Goal: Task Accomplishment & Management: Complete application form

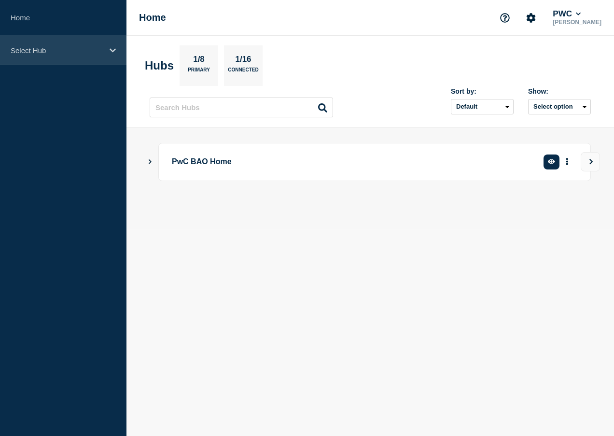
click at [63, 50] on p "Select Hub" at bounding box center [57, 50] width 93 height 8
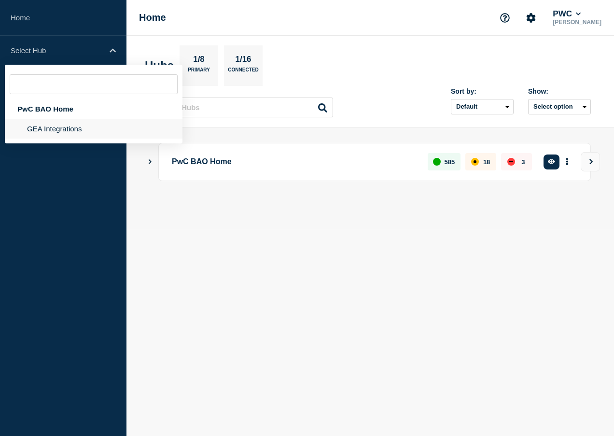
click at [71, 128] on li "GEA Integrations" at bounding box center [94, 129] width 178 height 20
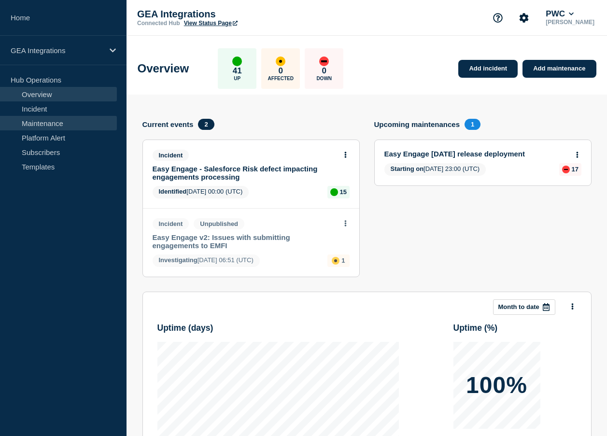
click at [51, 124] on link "Maintenance" at bounding box center [58, 123] width 117 height 14
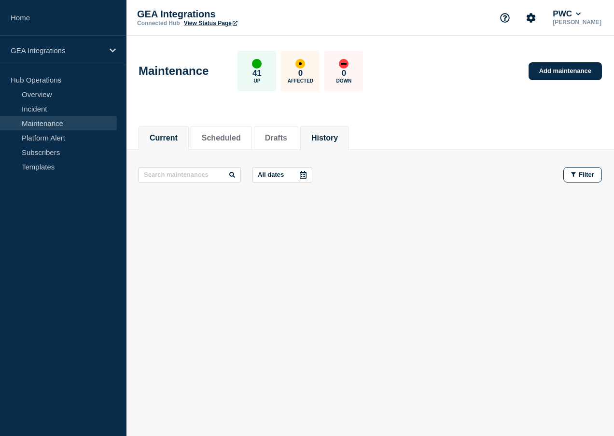
click at [338, 139] on button "History" at bounding box center [325, 138] width 27 height 9
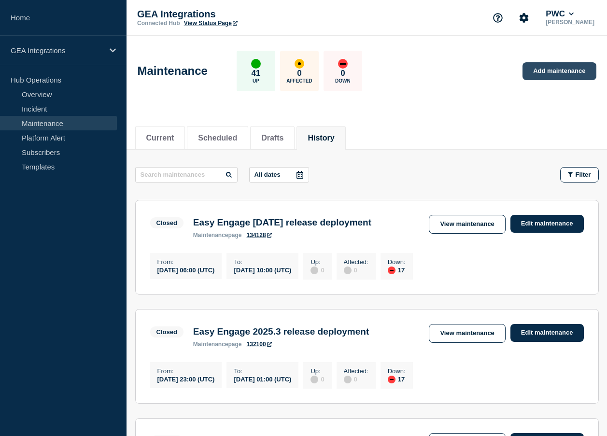
click at [555, 69] on link "Add maintenance" at bounding box center [559, 71] width 73 height 18
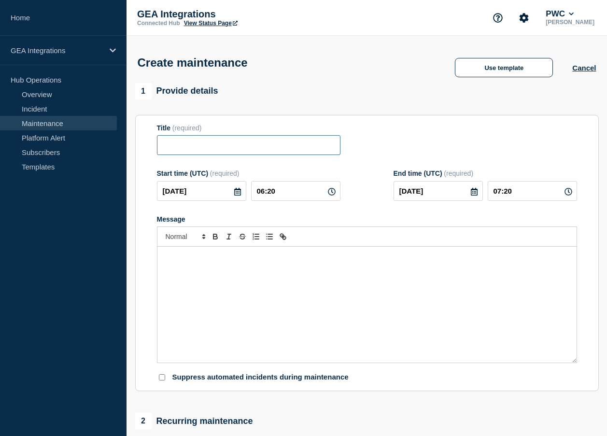
click at [237, 146] on input "Title" at bounding box center [249, 145] width 184 height 20
paste input "Easy Engage [DATE] release deployment"
click at [239, 146] on input "Easy Engage [DATE] release deployment" at bounding box center [249, 145] width 184 height 20
type input "Easy Engage [DATE] release deployment"
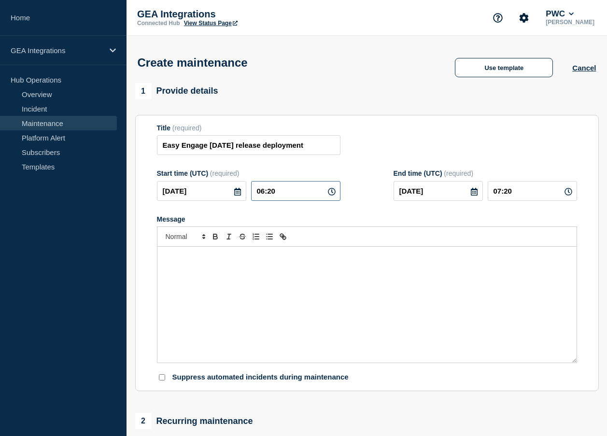
click at [257, 193] on input "06:20" at bounding box center [295, 191] width 89 height 20
type input "23:20"
type input "[DATE]"
type input "00:20"
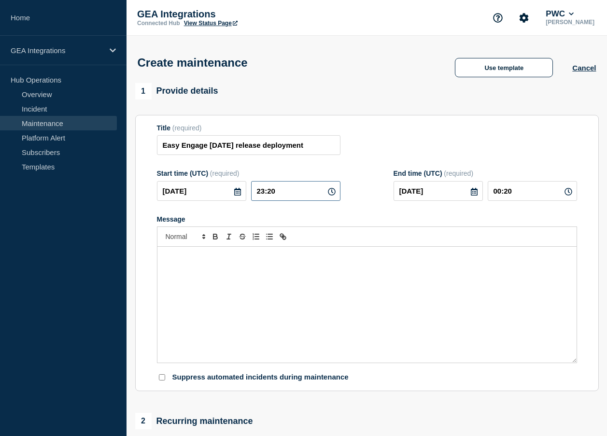
click at [272, 199] on input "23:20" at bounding box center [295, 191] width 89 height 20
type input "23:00"
click at [496, 193] on input "00:00" at bounding box center [532, 191] width 89 height 20
type input "01:00"
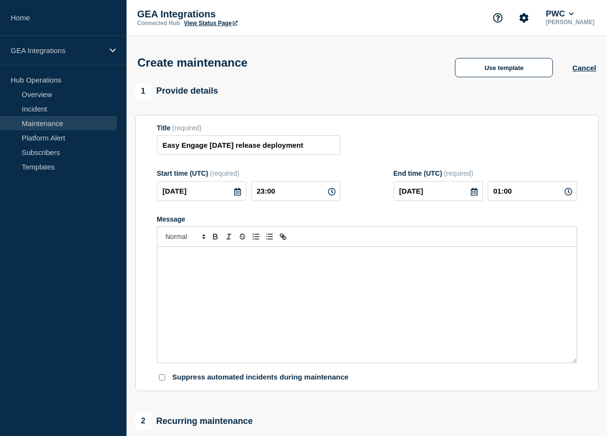
click at [261, 292] on div "Message" at bounding box center [366, 305] width 419 height 116
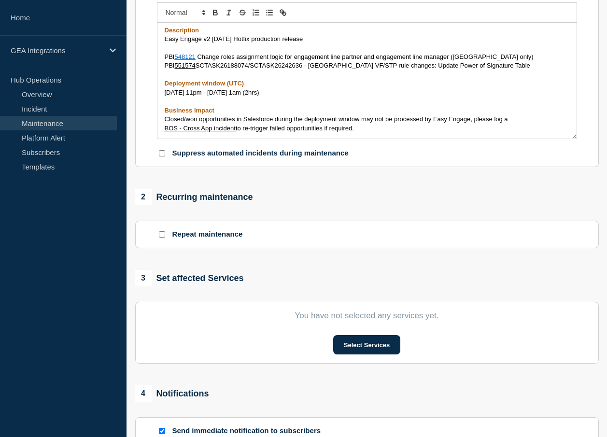
scroll to position [193, 0]
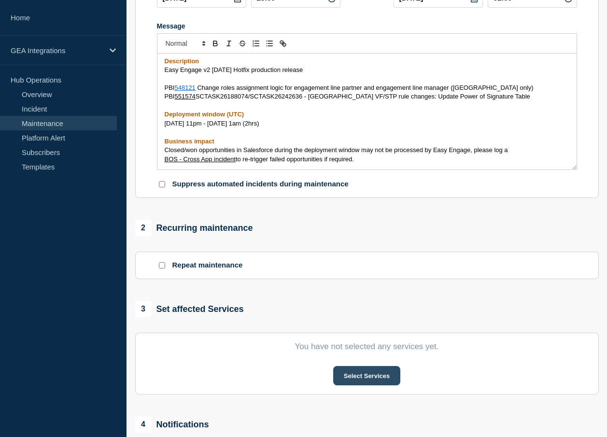
click at [365, 385] on button "Select Services" at bounding box center [366, 375] width 67 height 19
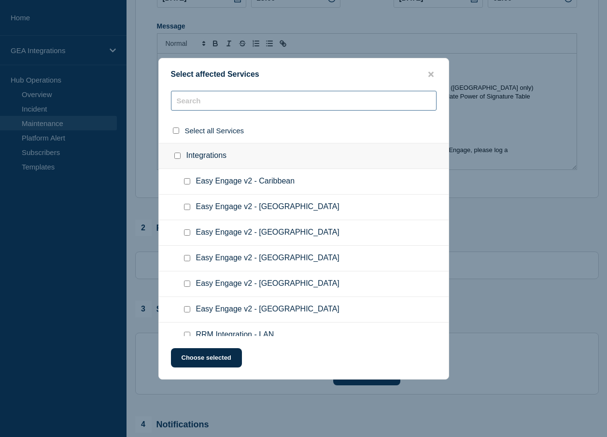
click at [222, 104] on input "text" at bounding box center [304, 101] width 266 height 20
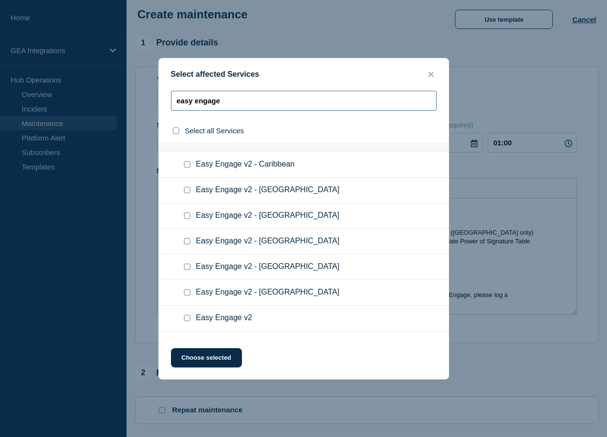
scroll to position [0, 0]
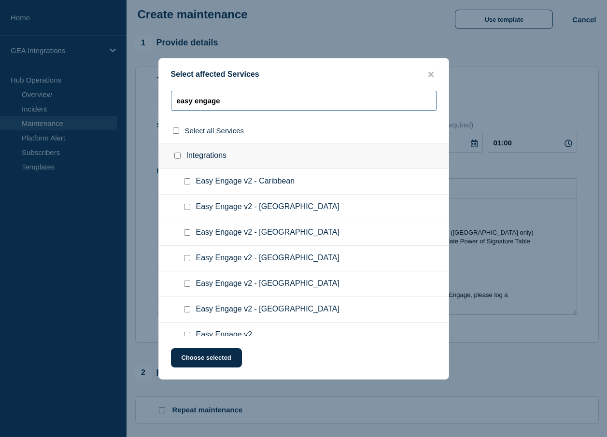
type input "easy engage"
click at [177, 159] on input "Integrations checkbox" at bounding box center [177, 156] width 6 height 6
checkbox input "true"
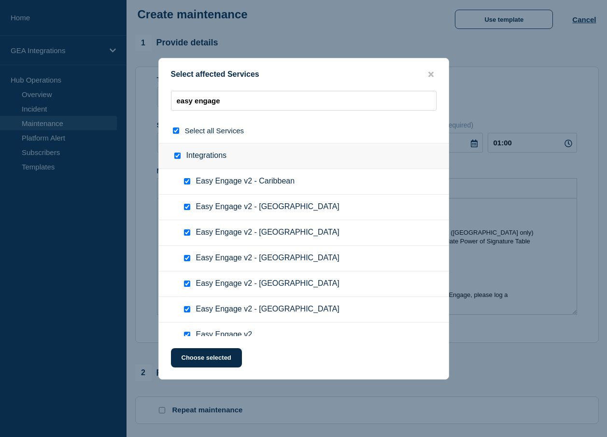
checkbox input "true"
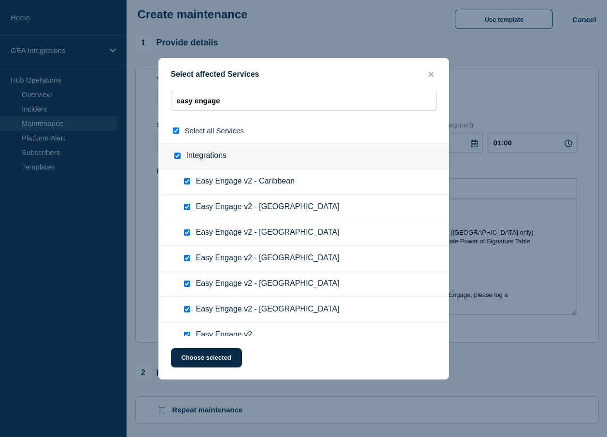
checkbox input "true"
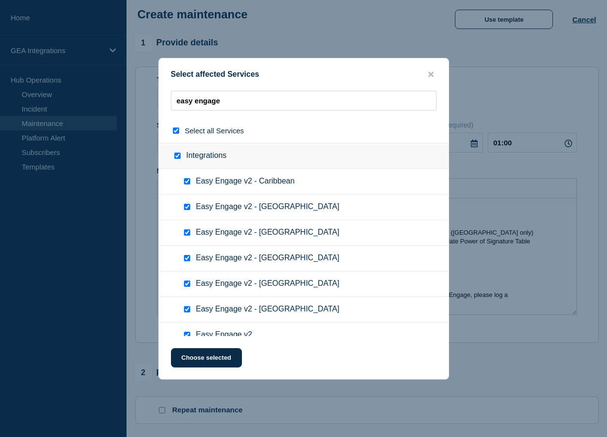
checkbox input "true"
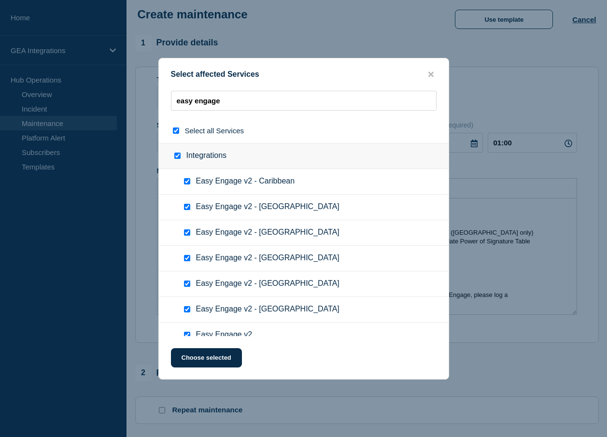
checkbox input "true"
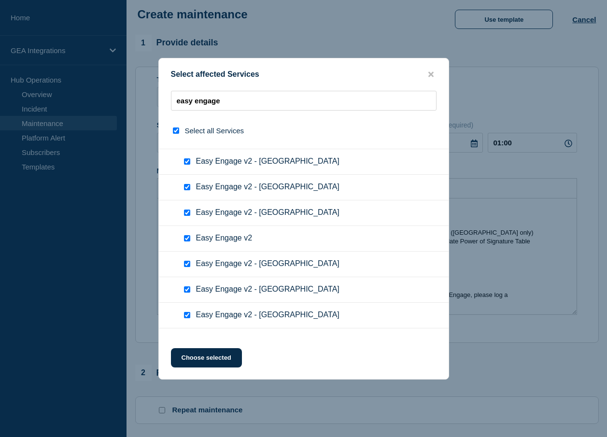
scroll to position [145, 0]
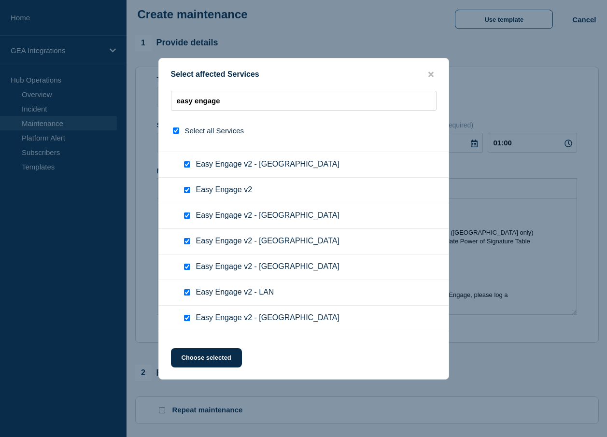
click at [184, 193] on input "Easy Engage v2 checkbox" at bounding box center [187, 190] width 6 height 6
checkbox input "false"
click at [185, 192] on input "Easy Engage v2 checkbox" at bounding box center [187, 190] width 6 height 6
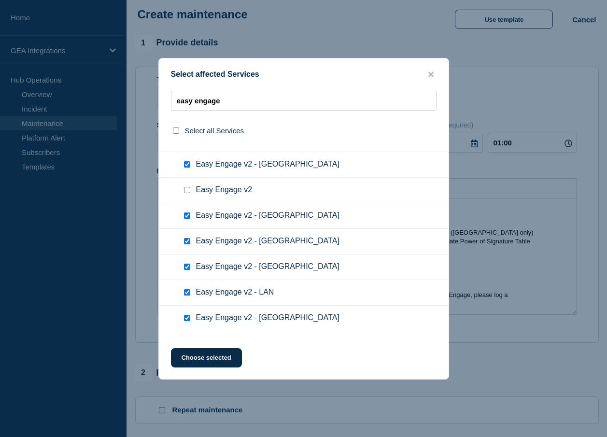
checkbox input "true"
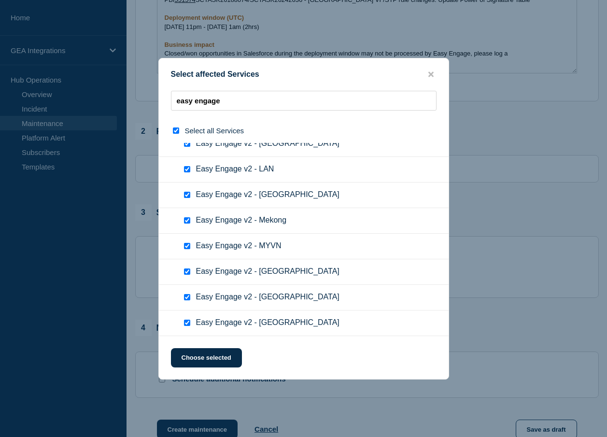
scroll to position [386, 0]
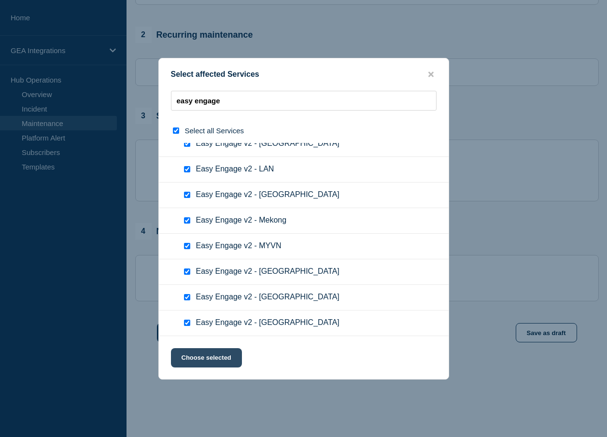
click at [223, 362] on button "Choose selected" at bounding box center [206, 357] width 71 height 19
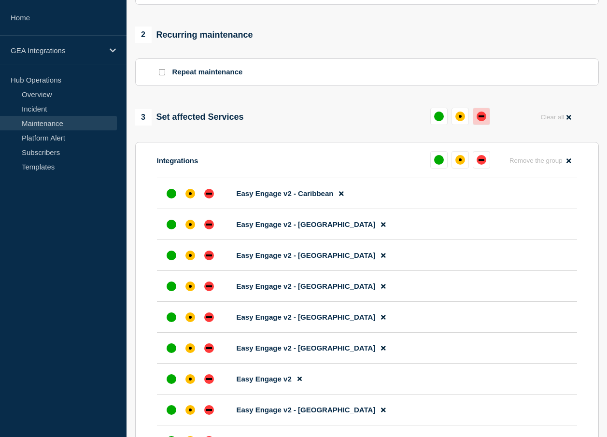
click at [484, 117] on div "down" at bounding box center [482, 116] width 6 height 2
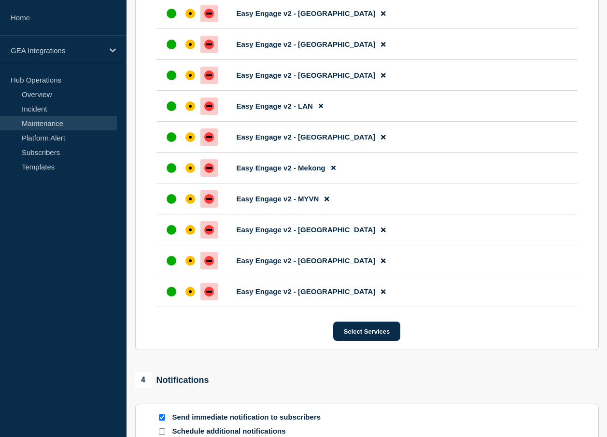
scroll to position [951, 0]
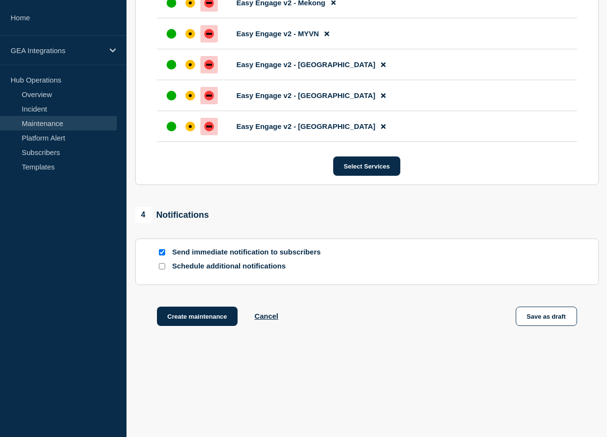
click at [196, 251] on p "Send immediate notification to subscribers" at bounding box center [249, 252] width 155 height 9
click at [159, 254] on input "Send immediate notification to subscribers" at bounding box center [162, 252] width 6 height 6
checkbox input "false"
click at [188, 314] on button "Create maintenance" at bounding box center [197, 316] width 81 height 19
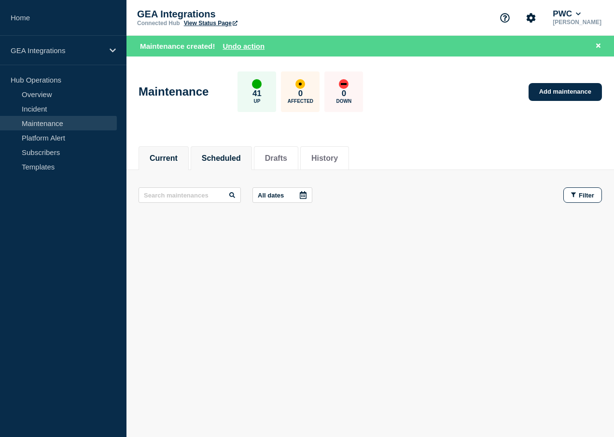
click at [232, 151] on li "Scheduled" at bounding box center [221, 158] width 61 height 24
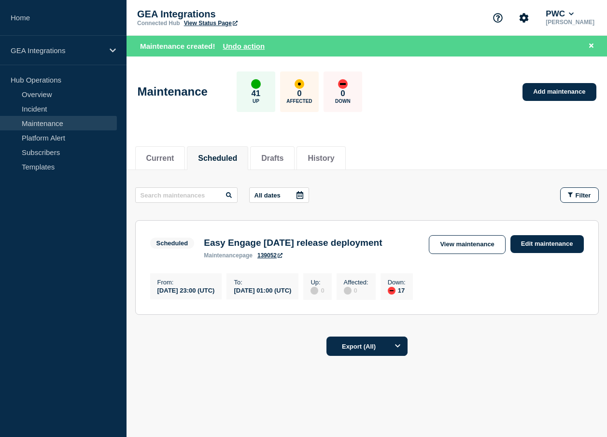
click at [324, 291] on div "0" at bounding box center [318, 290] width 14 height 9
click at [289, 293] on div "[DATE] 01:00 (UTC)" at bounding box center [262, 290] width 57 height 8
click at [464, 242] on link "View maintenance" at bounding box center [467, 244] width 76 height 19
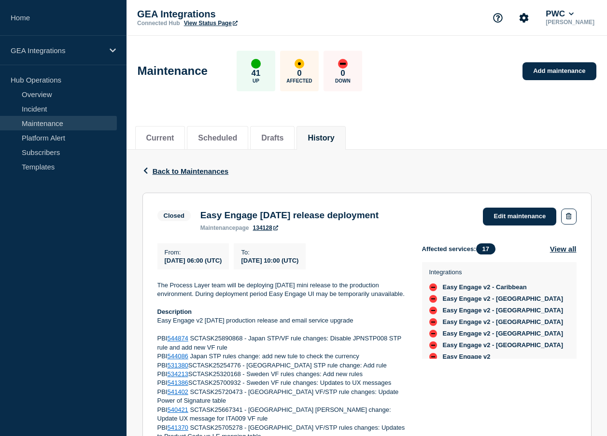
drag, startPoint x: 419, startPoint y: 215, endPoint x: 201, endPoint y: 219, distance: 217.9
click at [201, 219] on div "Closed Easy Engage 2025.3.1 release deployment maintenance page 134128 Edit mai…" at bounding box center [366, 220] width 419 height 24
copy h3 "Easy Engage [DATE] release deployment"
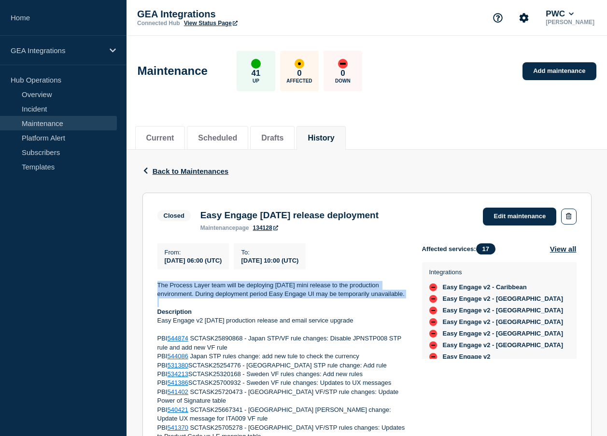
drag, startPoint x: 162, startPoint y: 301, endPoint x: 149, endPoint y: 279, distance: 26.0
click at [151, 278] on section "Closed Easy Engage 2025.3.1 release deployment maintenance page 134128 Edit mai…" at bounding box center [366, 369] width 449 height 353
copy p "The Process Layer team will be deploying [DATE] mini release to the production …"
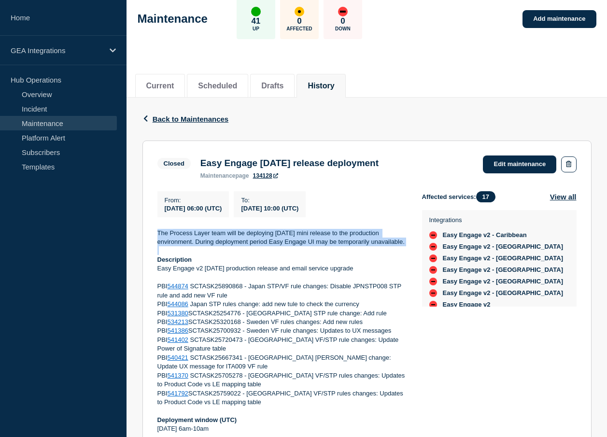
scroll to position [228, 0]
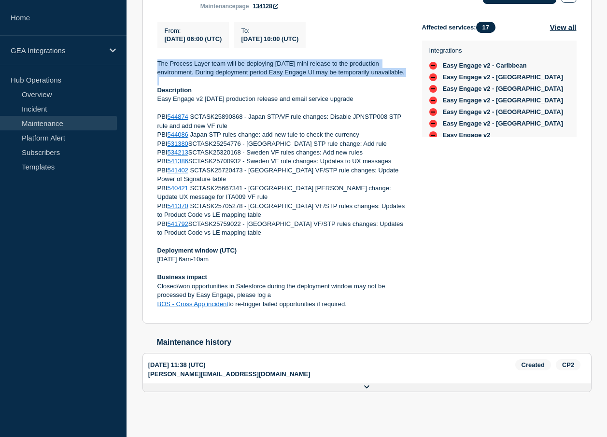
drag, startPoint x: 363, startPoint y: 301, endPoint x: 149, endPoint y: 278, distance: 214.7
click at [149, 278] on section "Closed Easy Engage 2025.3.1 release deployment maintenance page 134128 Edit mai…" at bounding box center [366, 147] width 449 height 353
copy div "Business impact Closed/won opportunities in Salesforce during the deployment wi…"
